Goal: Transaction & Acquisition: Purchase product/service

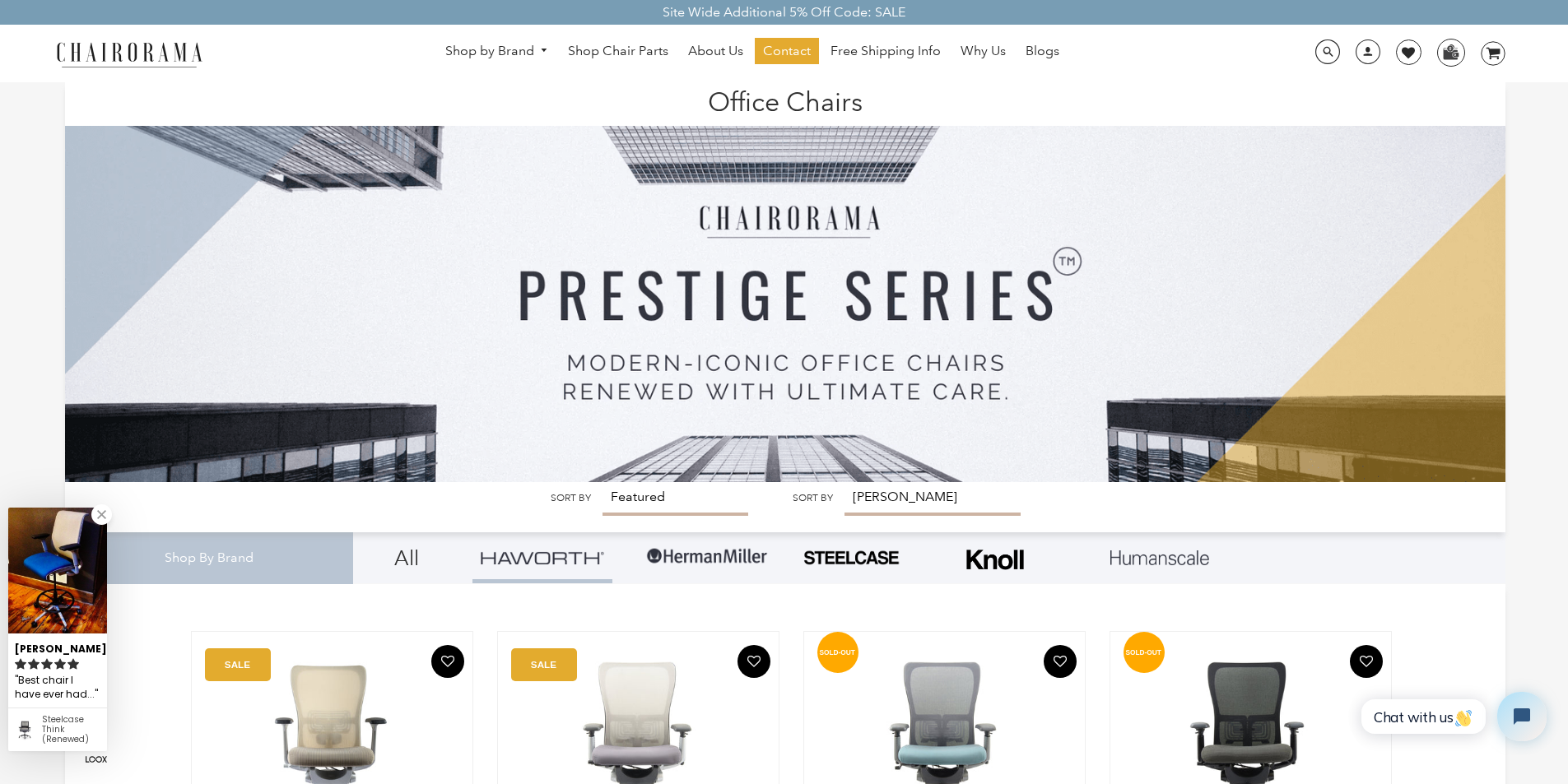
click at [629, 483] on img at bounding box center [785, 282] width 1440 height 400
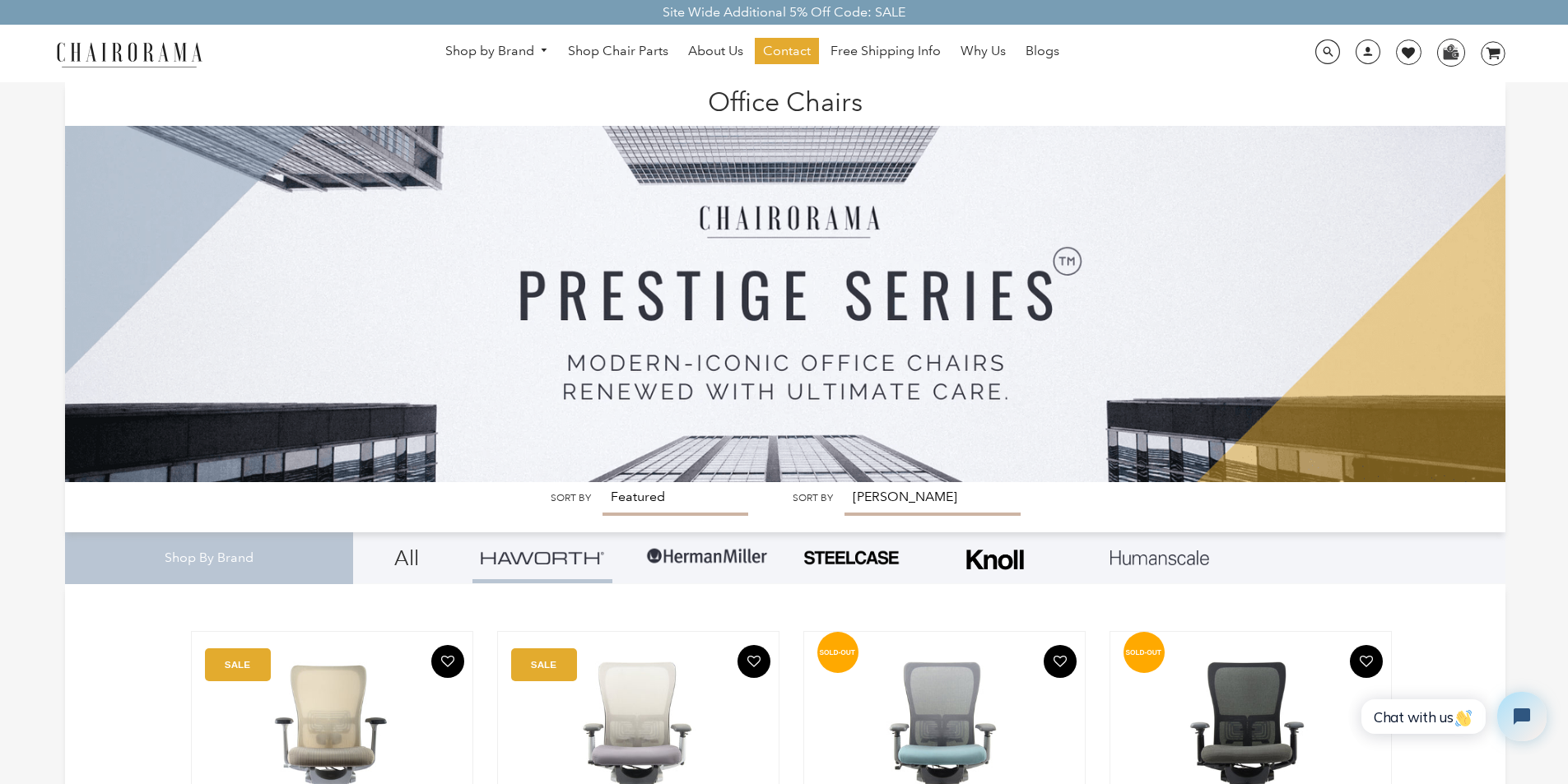
scroll to position [33, 0]
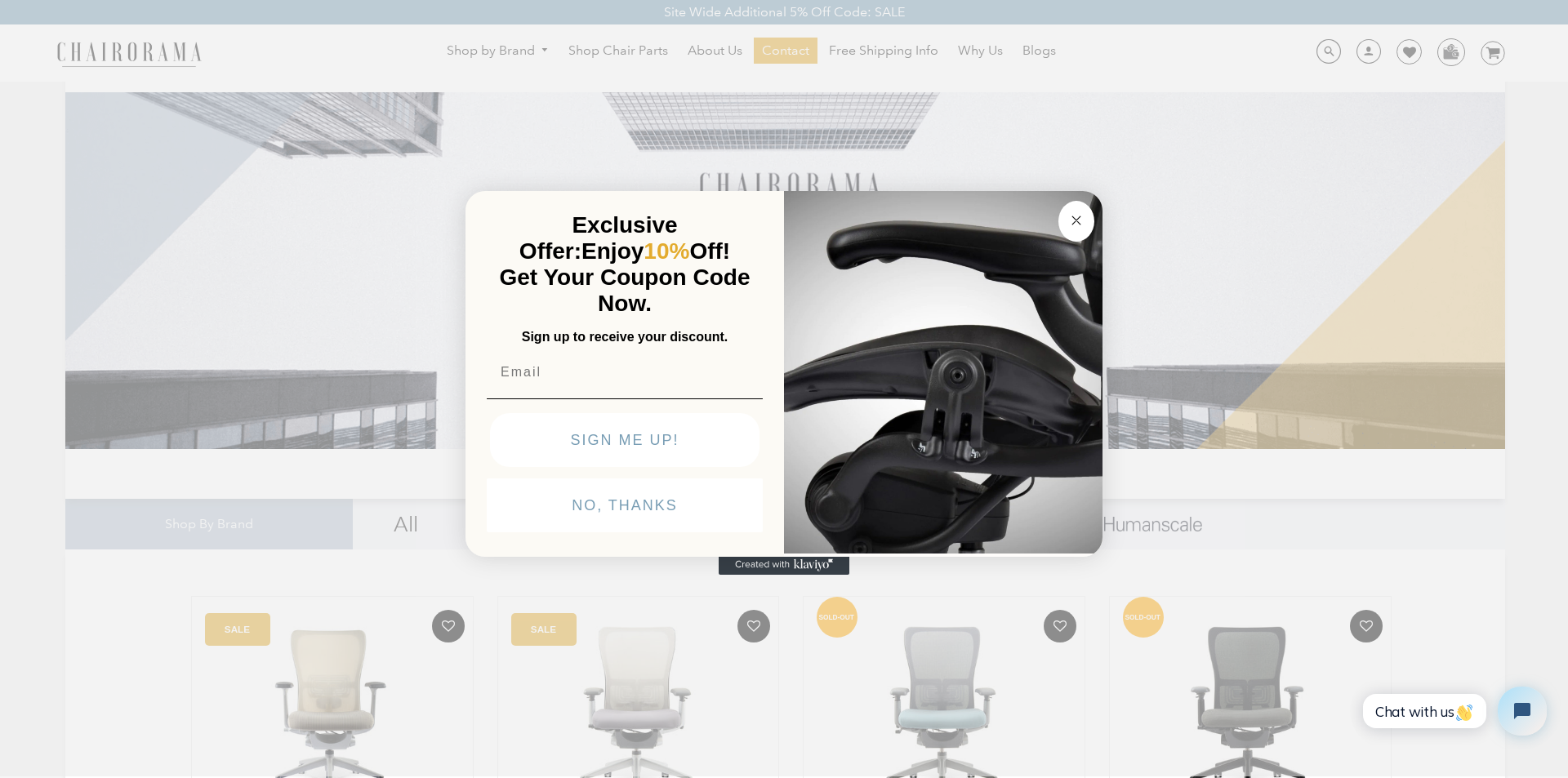
click input "Submit" at bounding box center [0, 0] width 0 height 0
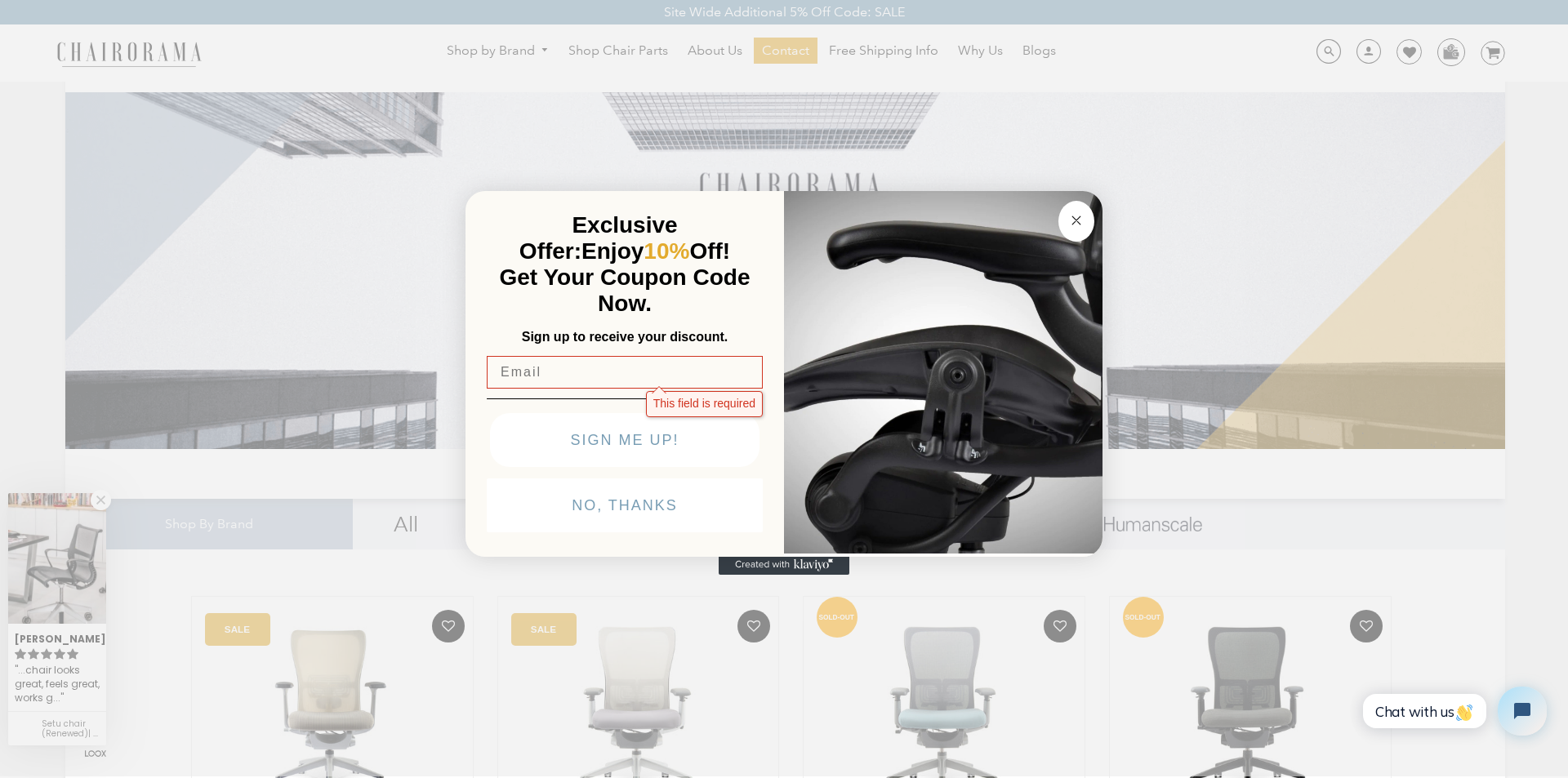
click input "Submit" at bounding box center [0, 0] width 0 height 0
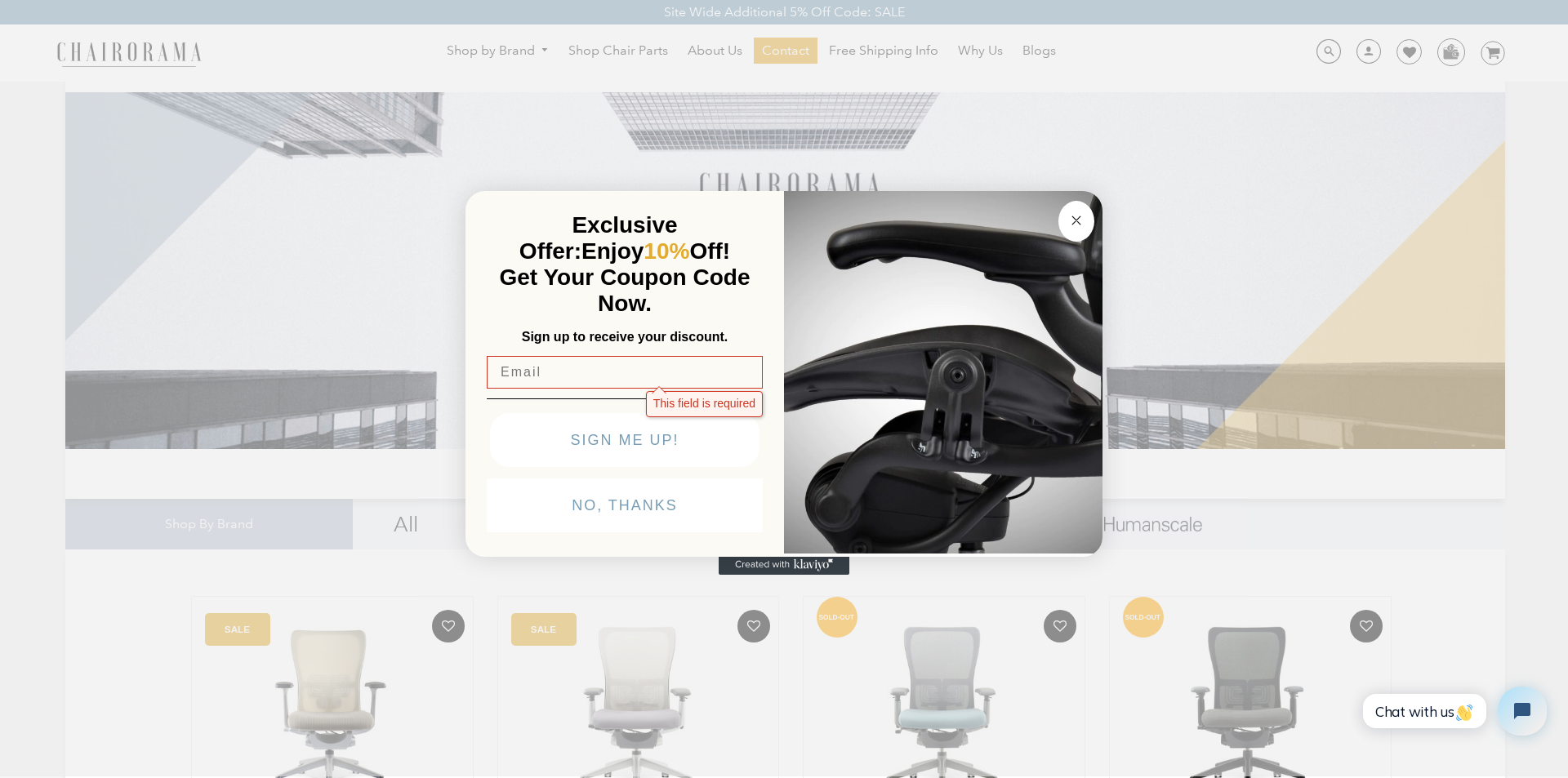
click input "Submit" at bounding box center [0, 0] width 0 height 0
click at [1071, 211] on circle "Close dialog" at bounding box center [1076, 220] width 18 height 18
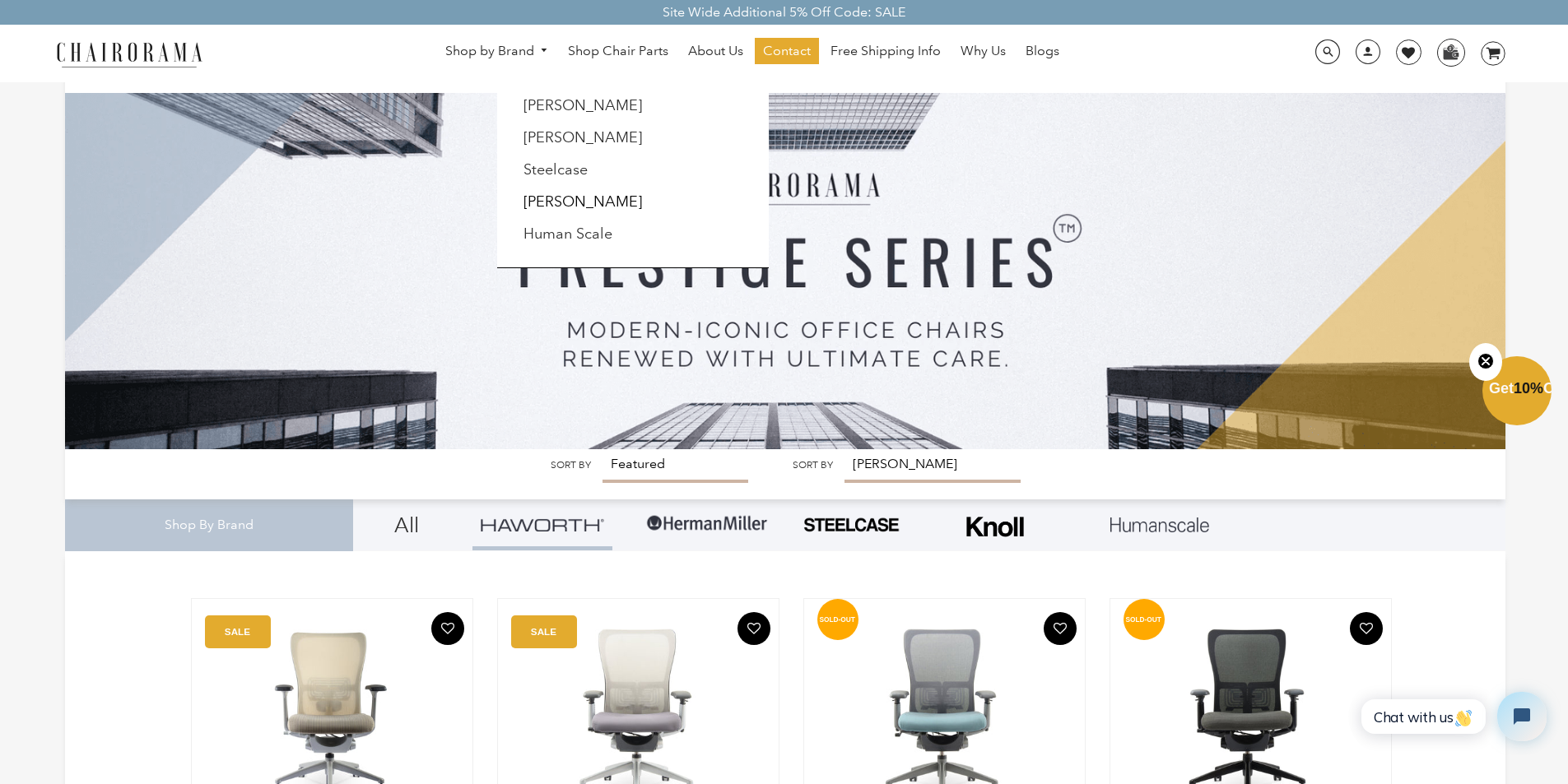
click at [454, 43] on link "Shop by Brand" at bounding box center [497, 52] width 120 height 26
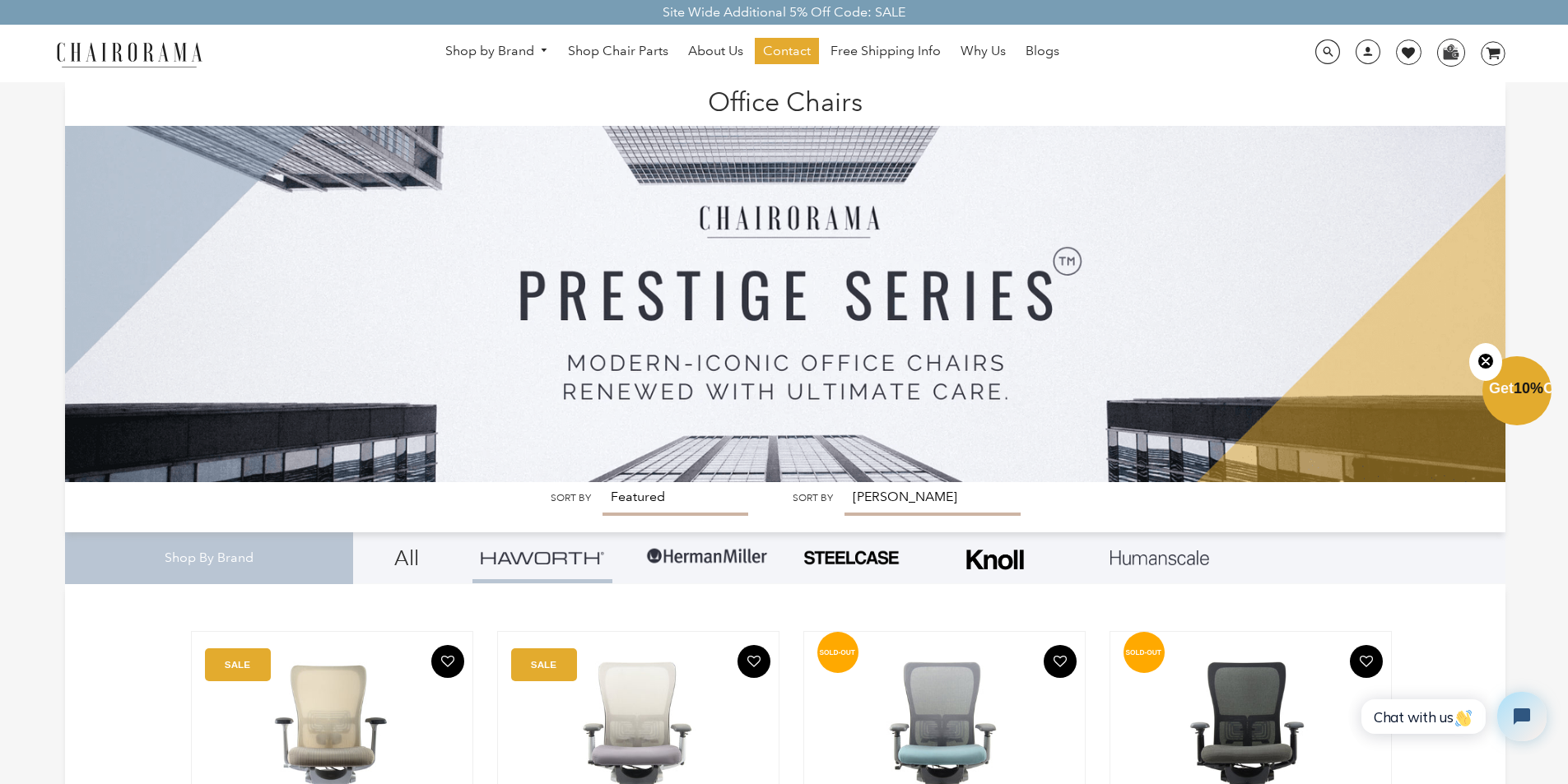
click at [634, 483] on img at bounding box center [785, 282] width 1440 height 400
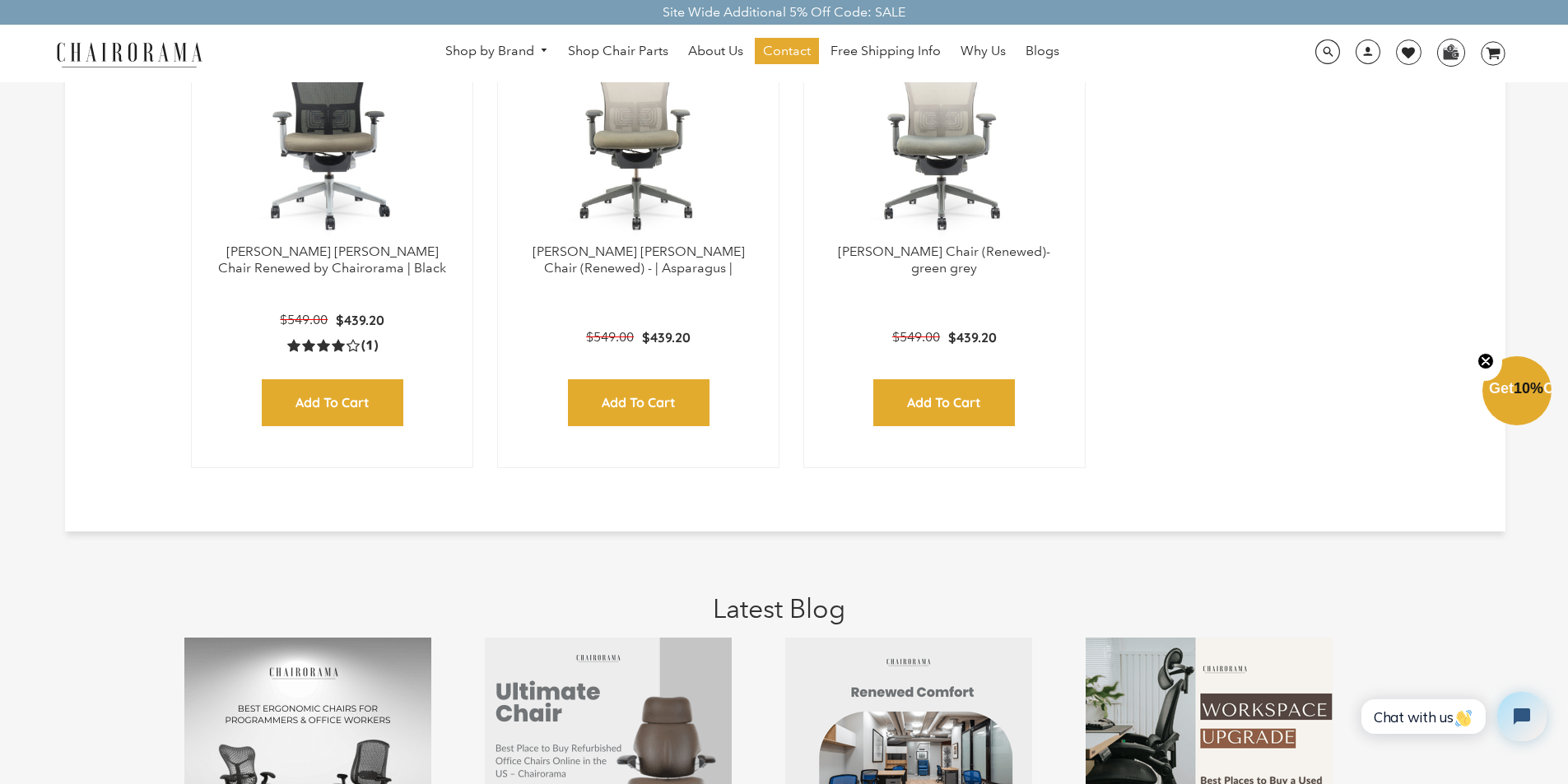
scroll to position [1120, 0]
